Goal: Task Accomplishment & Management: Use online tool/utility

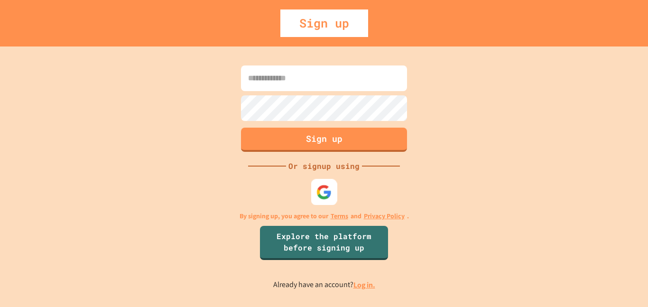
click at [321, 193] on img at bounding box center [324, 192] width 16 height 16
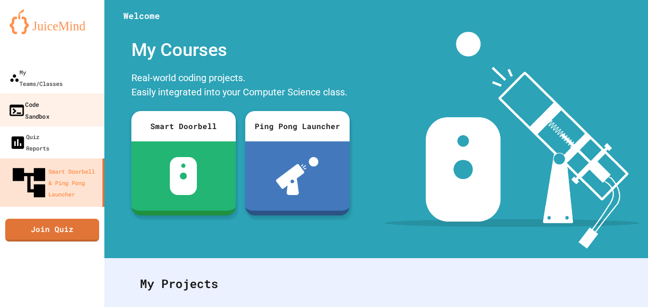
click at [49, 98] on div "Code Sandbox" at bounding box center [28, 109] width 41 height 23
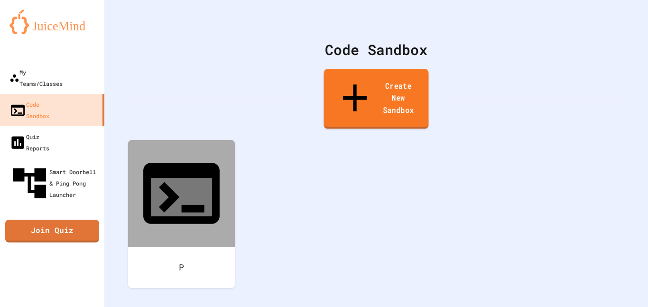
click at [336, 85] on icon at bounding box center [354, 98] width 41 height 46
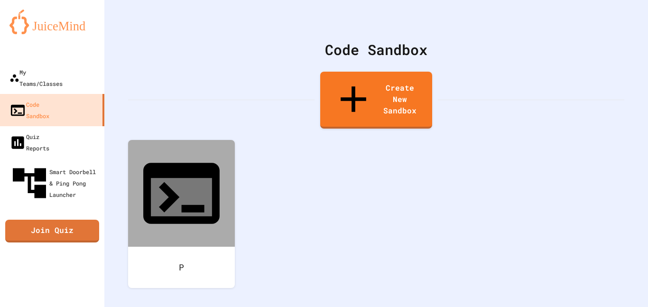
type input "******"
type input "*"
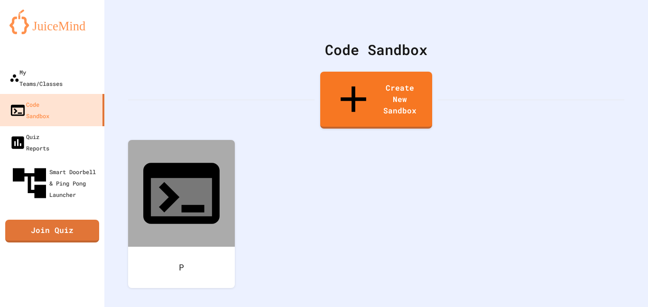
type input "*"
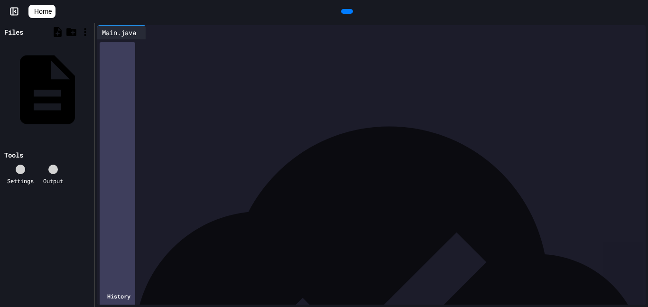
click at [220, 76] on div "*" at bounding box center [378, 74] width 534 height 9
click at [214, 86] on div "*" at bounding box center [378, 83] width 534 height 9
click at [346, 11] on icon at bounding box center [346, 11] width 0 height 0
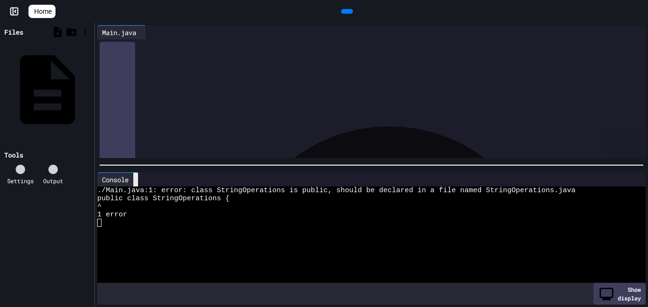
click at [136, 179] on icon at bounding box center [136, 179] width 0 height 0
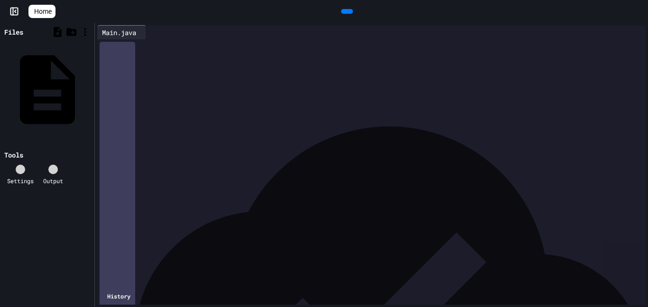
scroll to position [0, 0]
click at [83, 32] on icon at bounding box center [85, 32] width 12 height 12
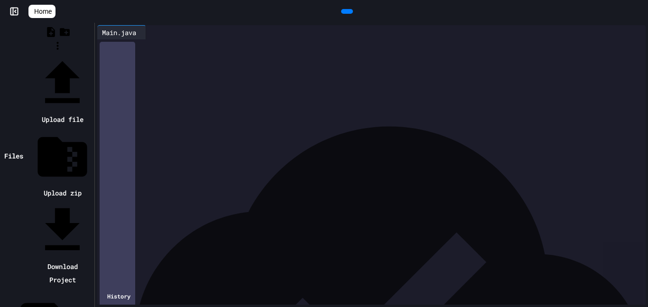
click at [92, 201] on li "Download Project" at bounding box center [62, 244] width 59 height 86
